Goal: Navigation & Orientation: Understand site structure

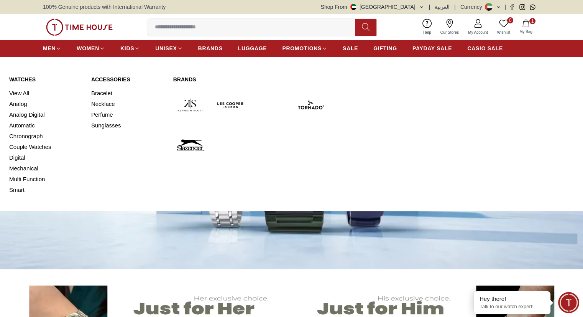
drag, startPoint x: 26, startPoint y: 105, endPoint x: 114, endPoint y: 89, distance: 88.9
click at [26, 105] on link "Analog" at bounding box center [45, 104] width 73 height 11
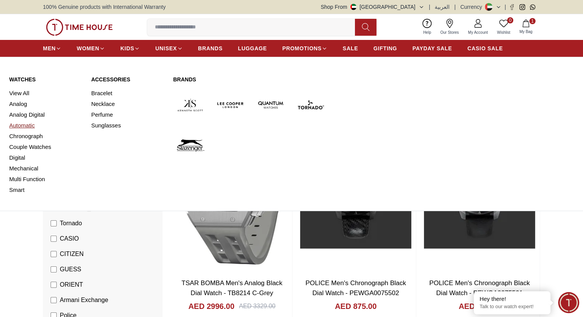
click at [25, 125] on link "Automatic" at bounding box center [45, 125] width 73 height 11
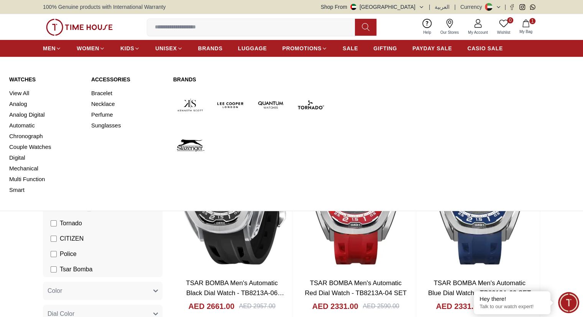
click at [26, 136] on link "Chronograph" at bounding box center [45, 136] width 73 height 11
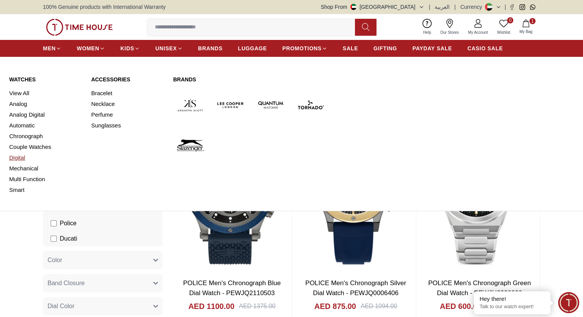
click at [24, 158] on link "Digital" at bounding box center [45, 157] width 73 height 11
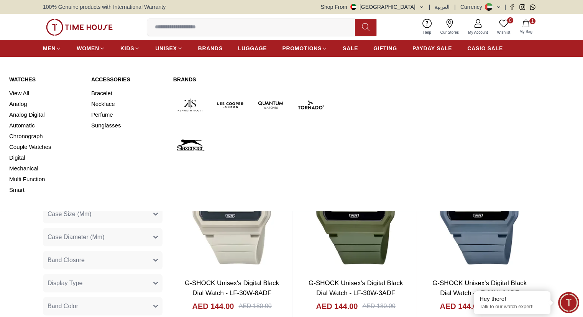
drag, startPoint x: 21, startPoint y: 170, endPoint x: 68, endPoint y: 156, distance: 49.1
click at [21, 170] on link "Mechanical" at bounding box center [45, 168] width 73 height 11
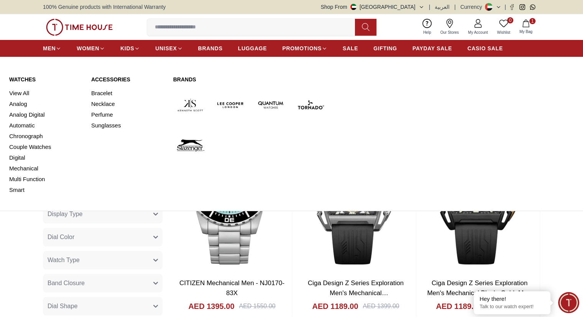
drag, startPoint x: 33, startPoint y: 178, endPoint x: 47, endPoint y: 166, distance: 18.5
click at [33, 178] on link "Multi Function" at bounding box center [45, 179] width 73 height 11
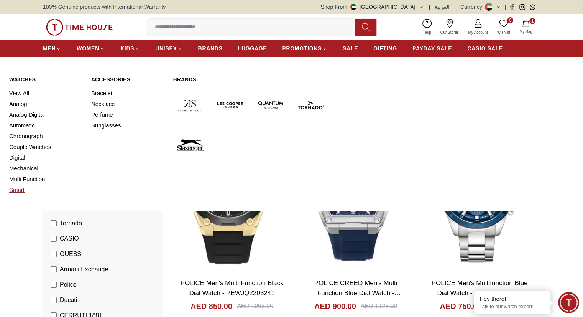
click at [20, 191] on link "Smart" at bounding box center [45, 190] width 73 height 11
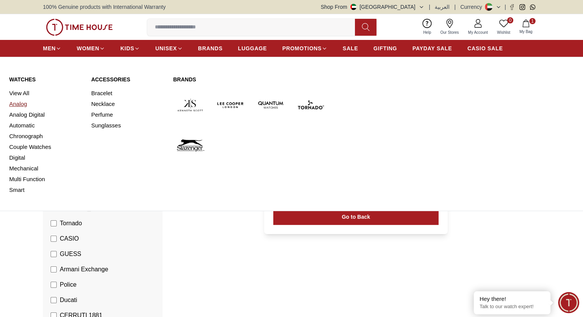
click at [18, 105] on link "Analog" at bounding box center [45, 104] width 73 height 11
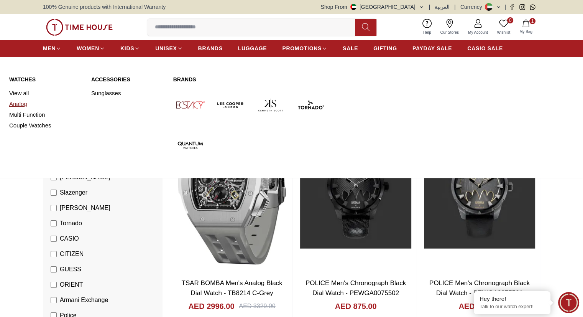
click at [20, 104] on link "Analog" at bounding box center [45, 104] width 73 height 11
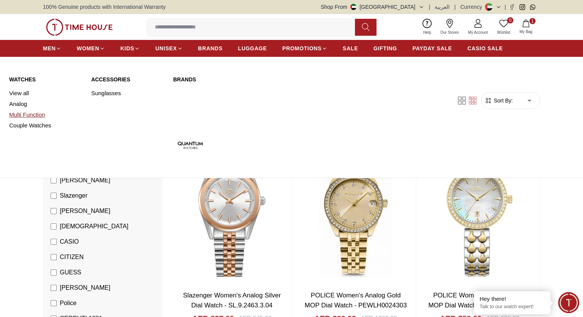
click at [41, 117] on link "Multi Function" at bounding box center [45, 114] width 73 height 11
